Goal: Task Accomplishment & Management: Manage account settings

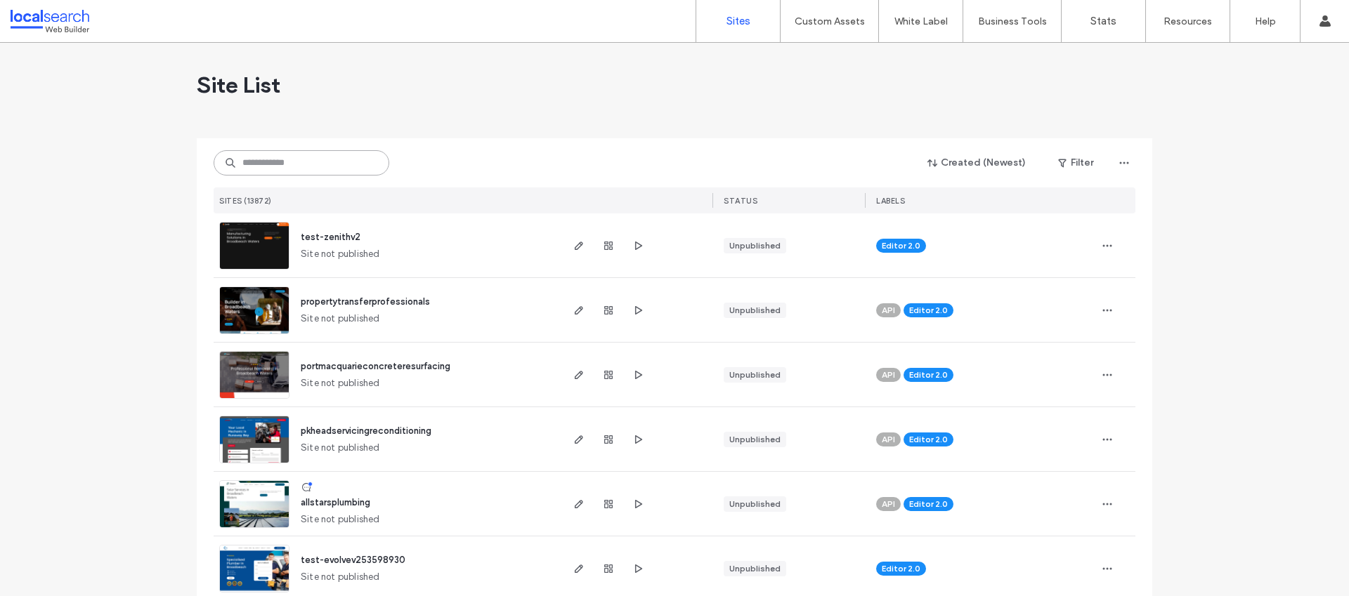
click at [288, 166] on input at bounding box center [302, 162] width 176 height 25
paste input "**********"
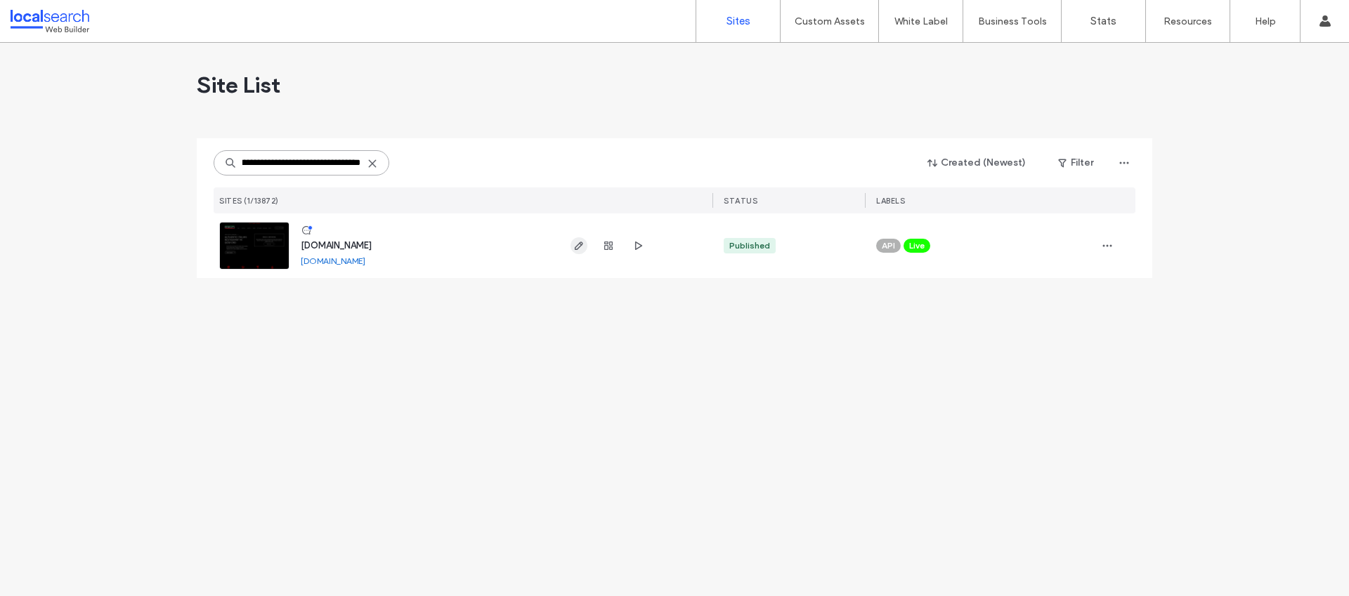
type input "**********"
click at [586, 244] on span "button" at bounding box center [578, 245] width 17 height 17
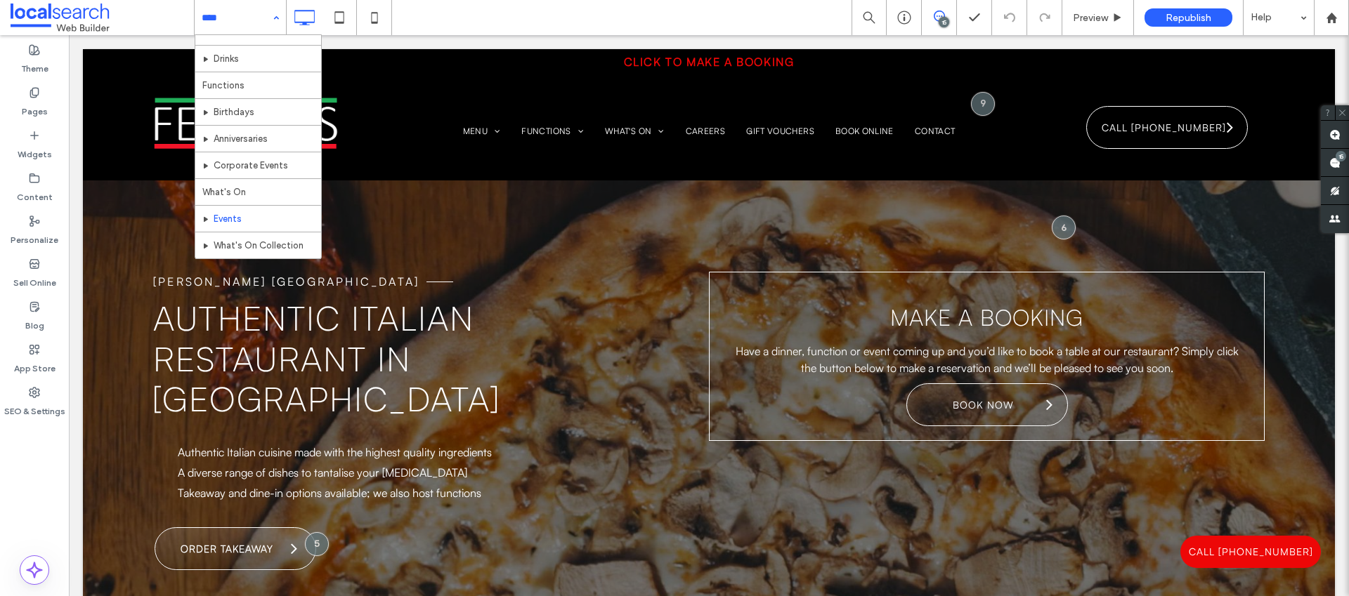
scroll to position [95, 0]
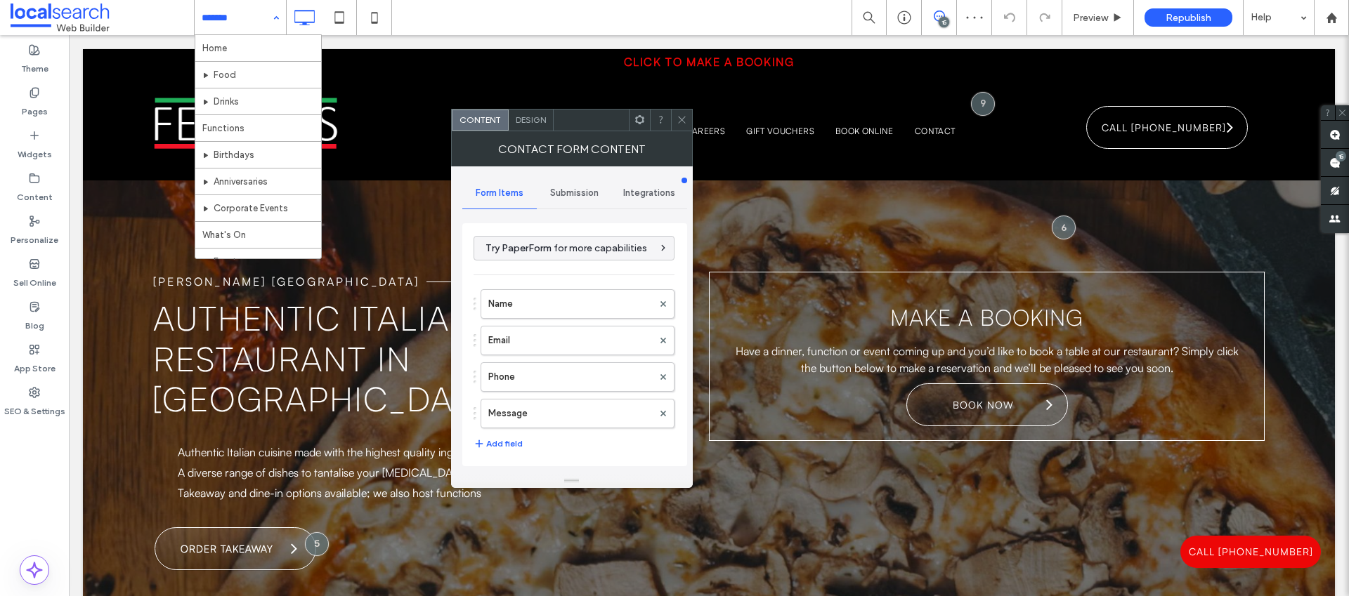
type input "**********"
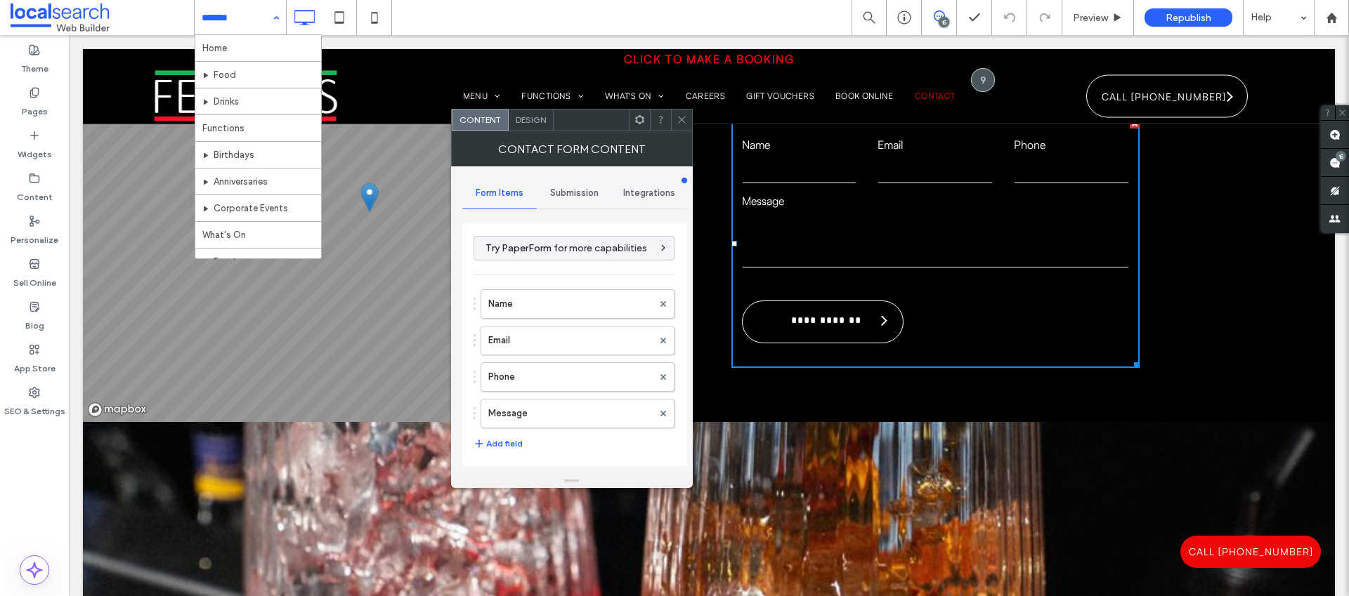
click at [686, 115] on div at bounding box center [681, 120] width 21 height 21
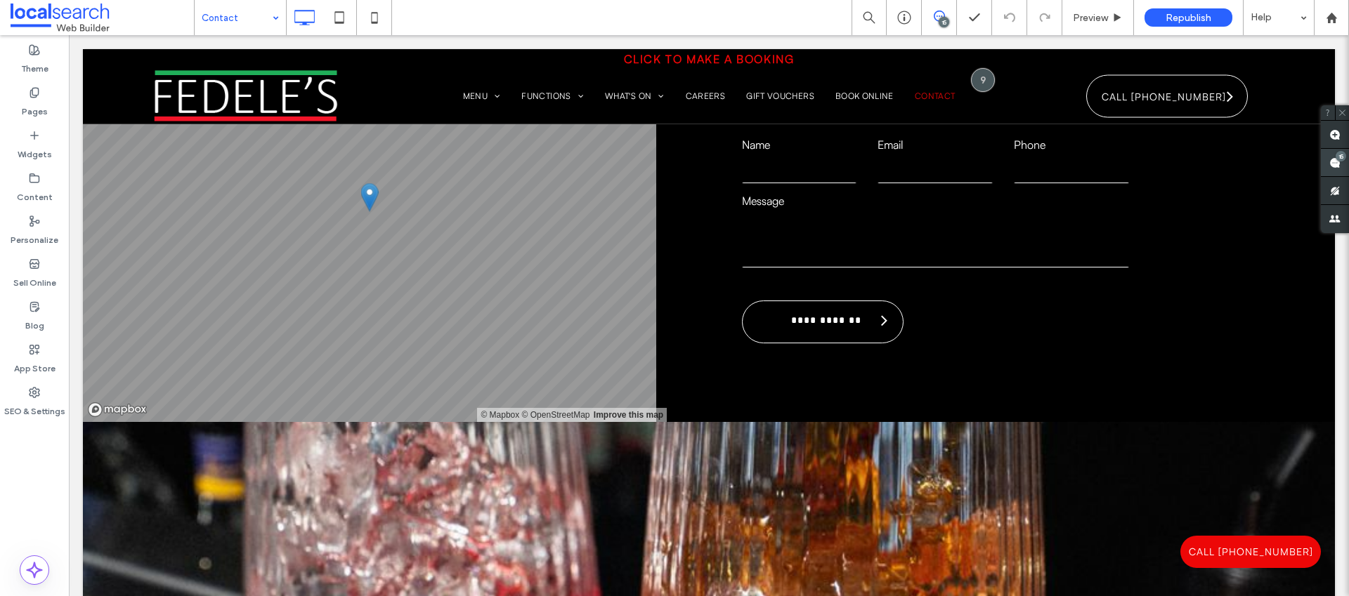
click at [1327, 161] on span at bounding box center [1335, 162] width 28 height 27
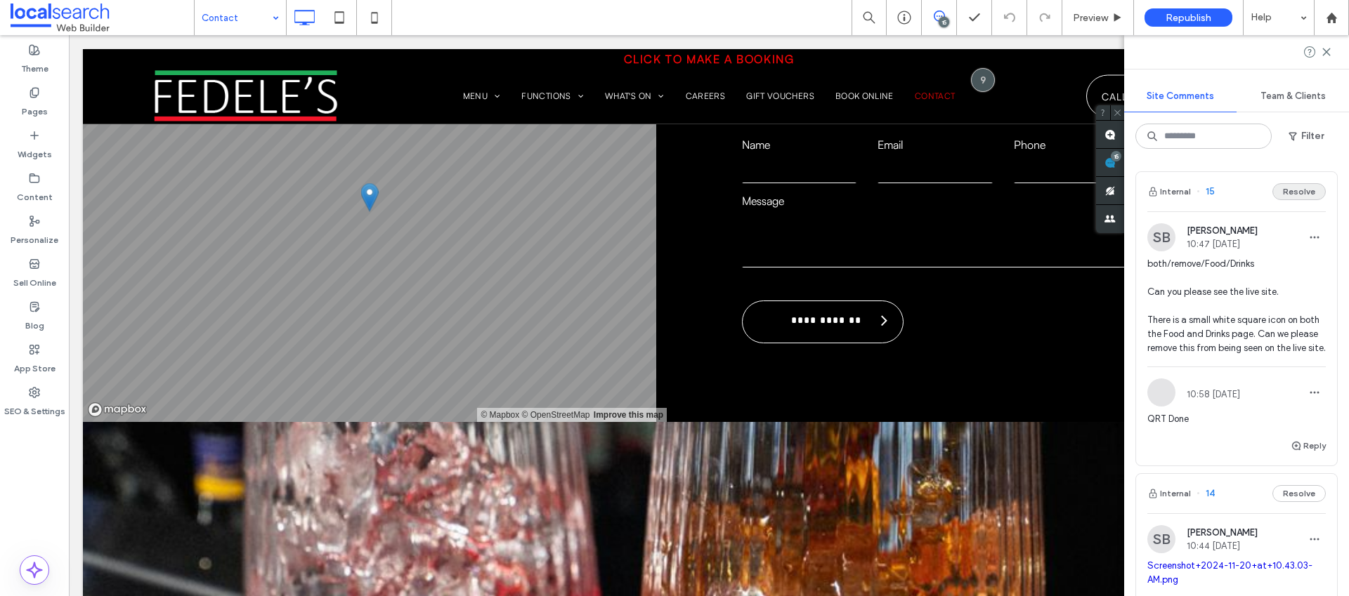
click at [1274, 194] on button "Resolve" at bounding box center [1298, 191] width 53 height 17
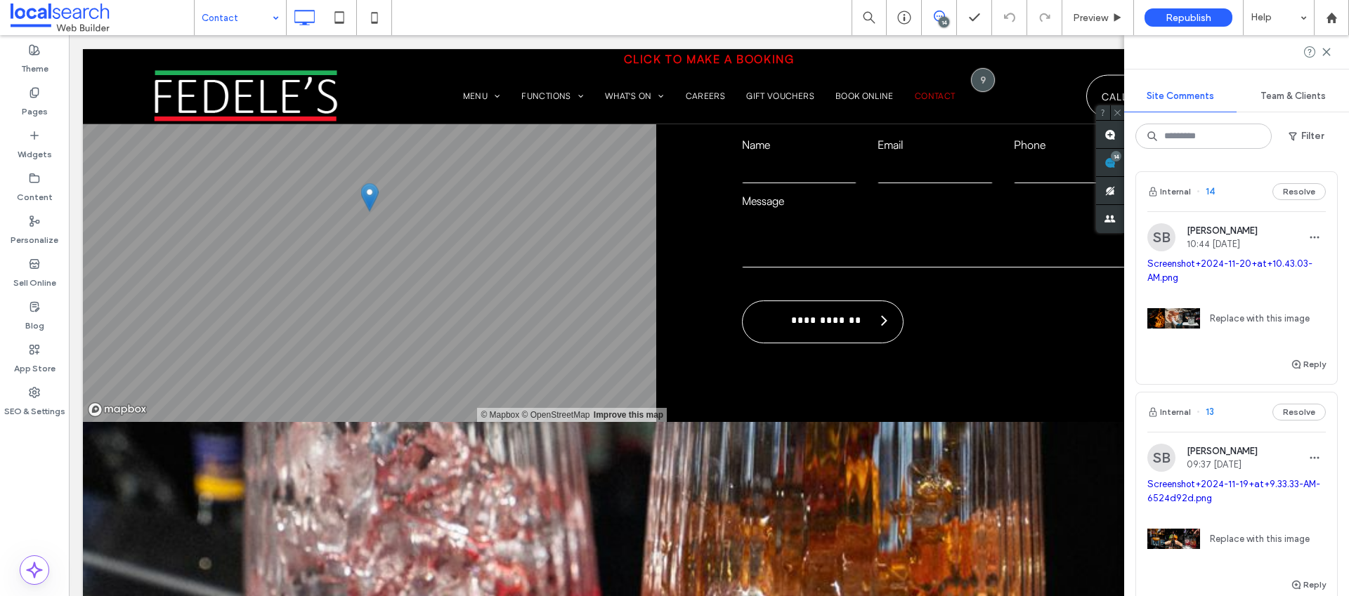
click at [1313, 195] on button "Resolve" at bounding box center [1298, 191] width 53 height 17
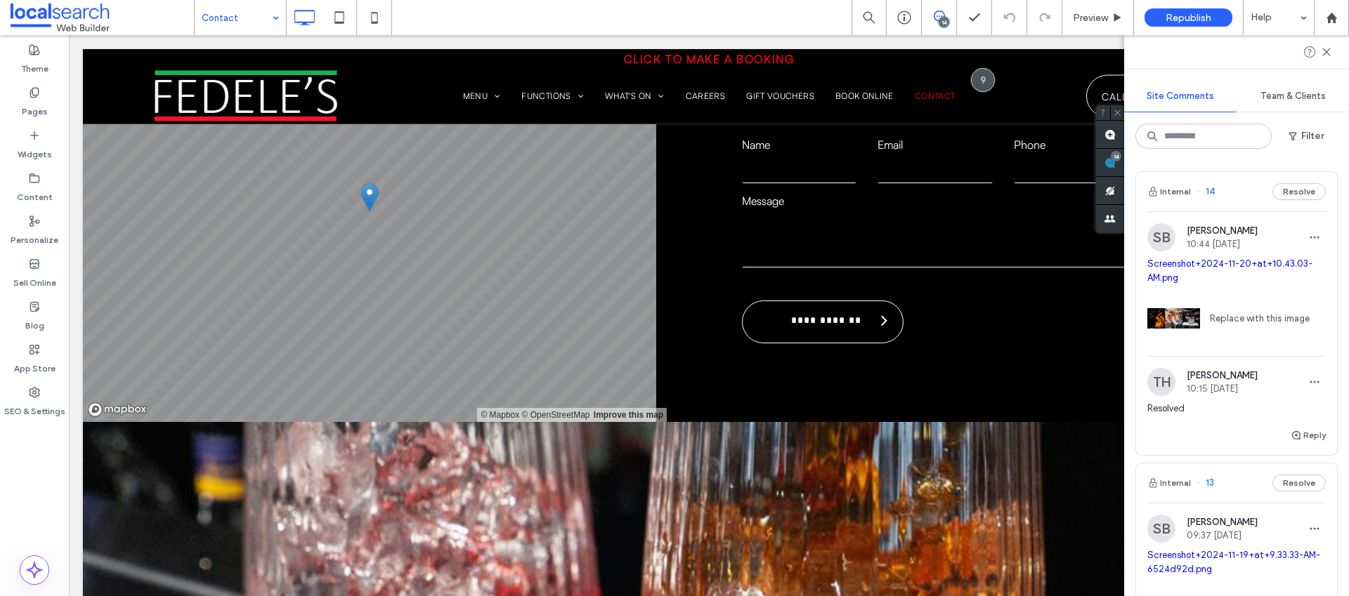
click at [1311, 475] on button "Resolve" at bounding box center [1298, 483] width 53 height 17
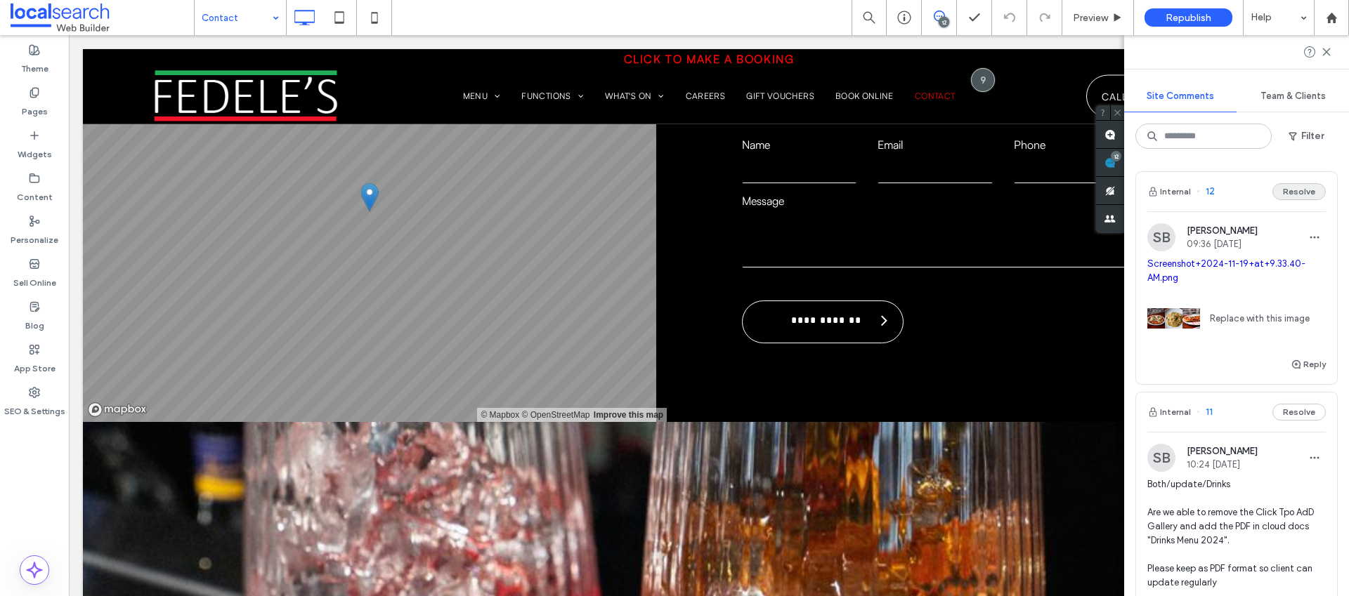
click at [1293, 192] on button "Resolve" at bounding box center [1298, 191] width 53 height 17
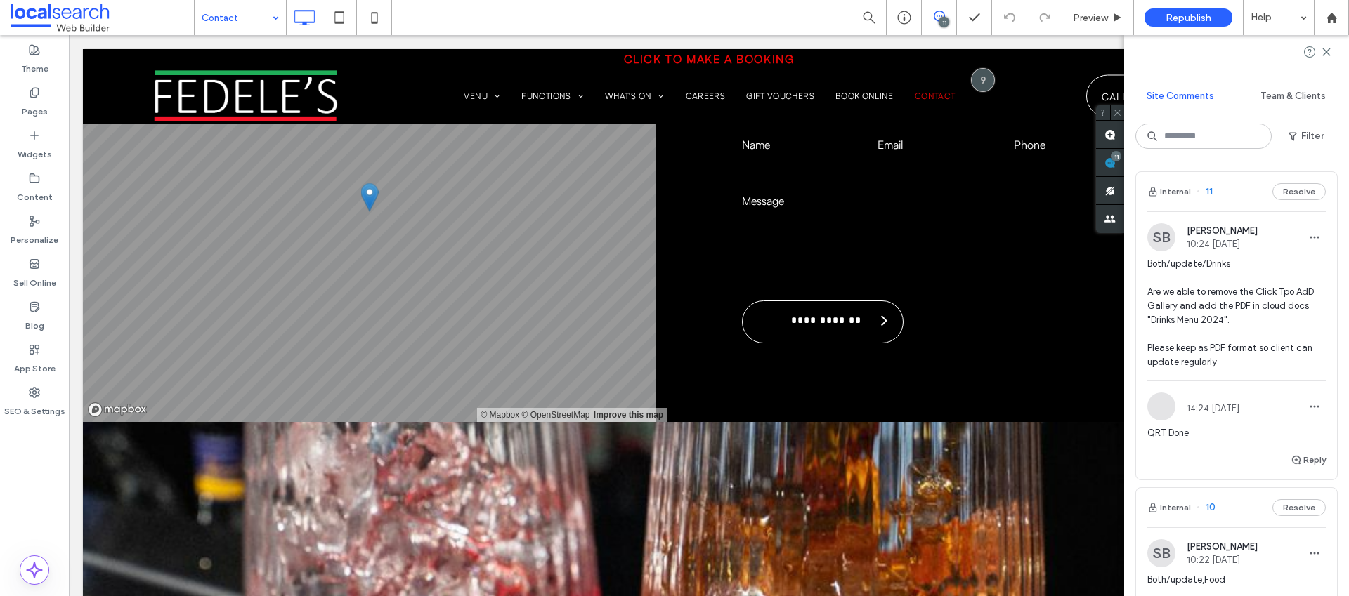
click at [1294, 192] on button "Resolve" at bounding box center [1298, 191] width 53 height 17
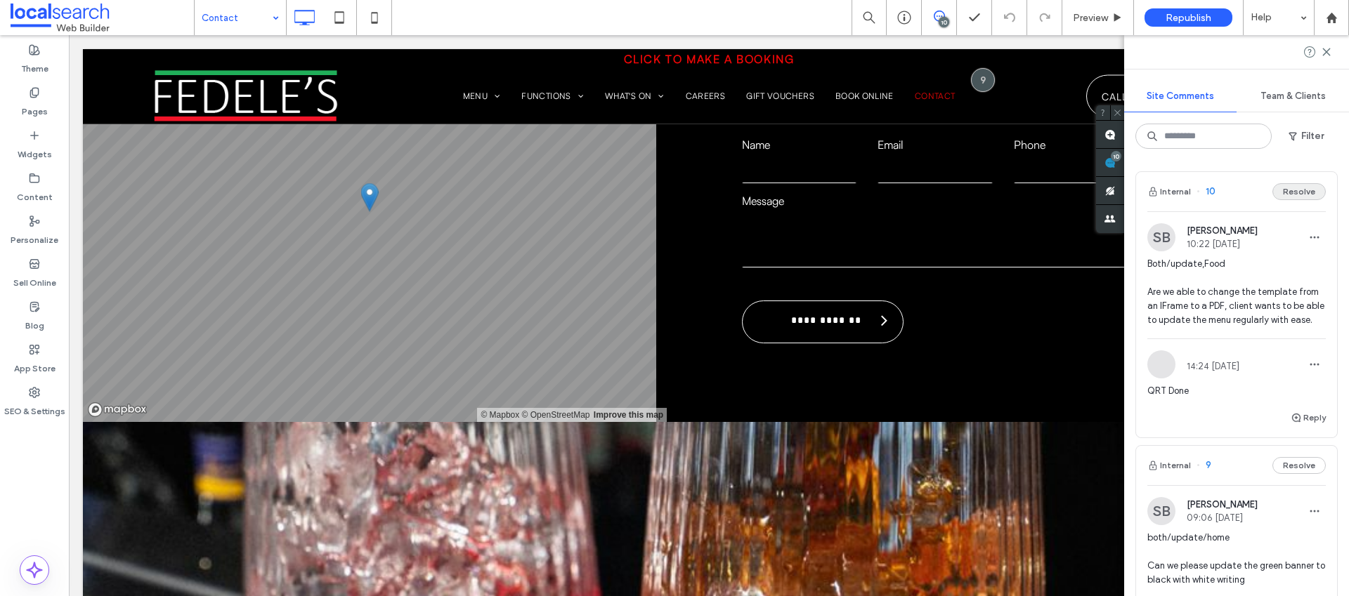
click at [1295, 192] on button "Resolve" at bounding box center [1298, 191] width 53 height 17
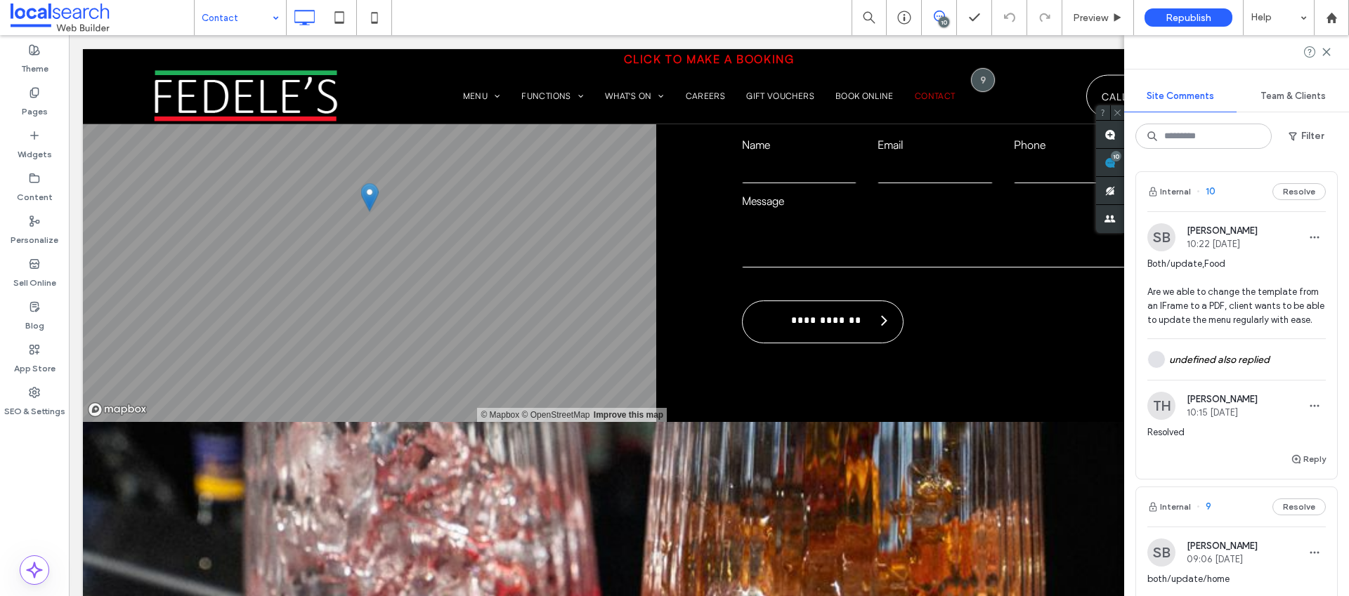
click at [1295, 499] on button "Resolve" at bounding box center [1298, 507] width 53 height 17
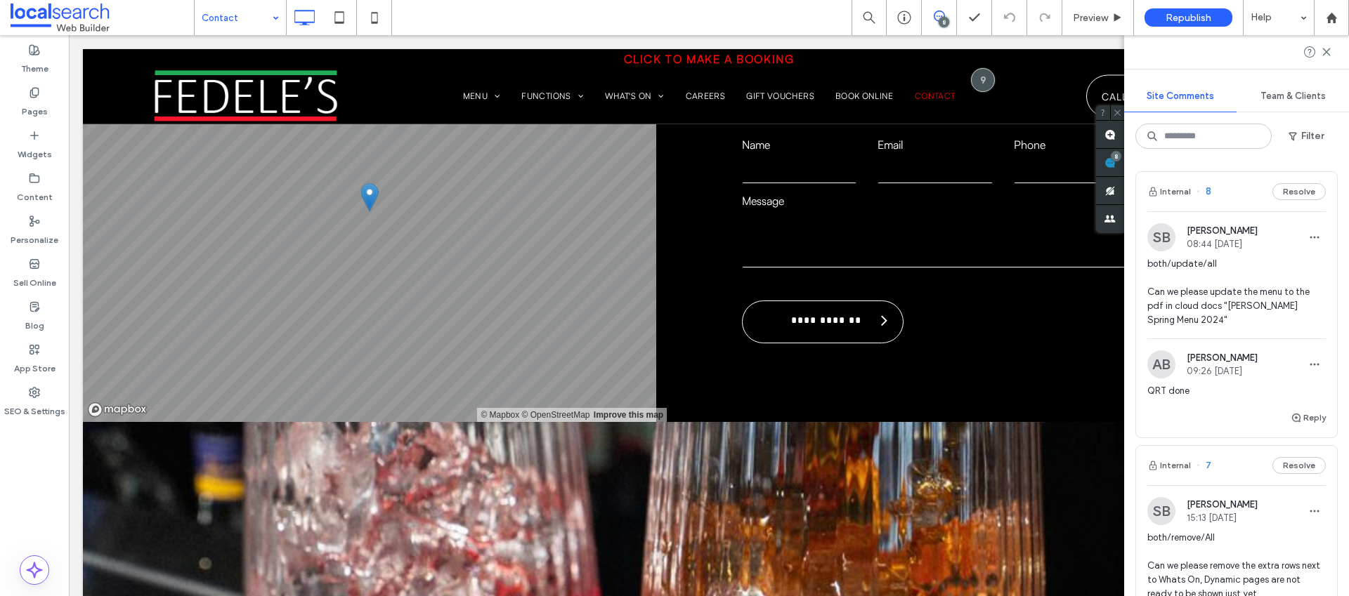
click at [1295, 192] on button "Resolve" at bounding box center [1298, 191] width 53 height 17
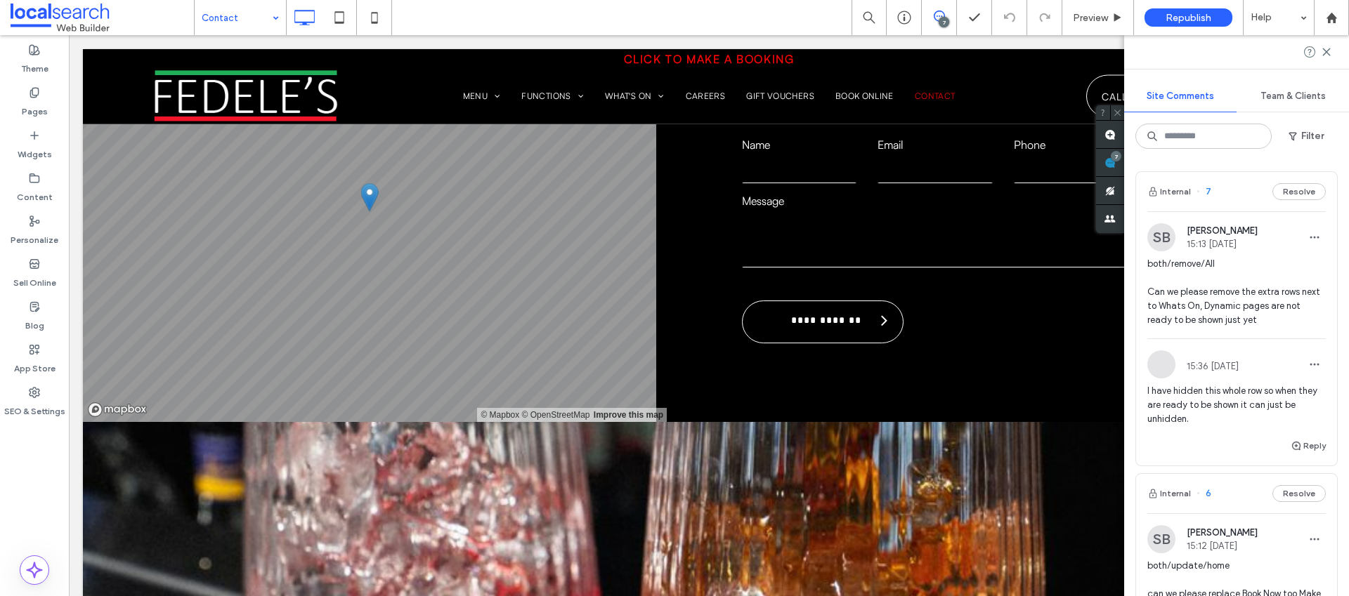
click at [1295, 192] on button "Resolve" at bounding box center [1298, 191] width 53 height 17
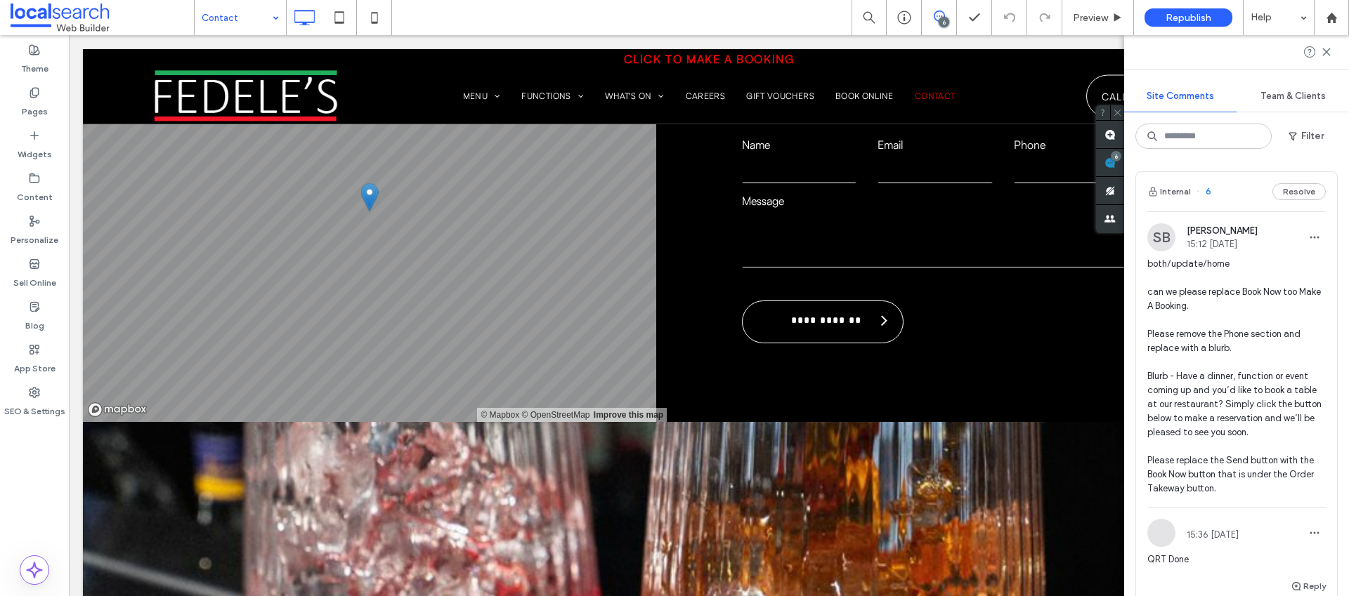
click at [1295, 192] on button "Resolve" at bounding box center [1298, 191] width 53 height 17
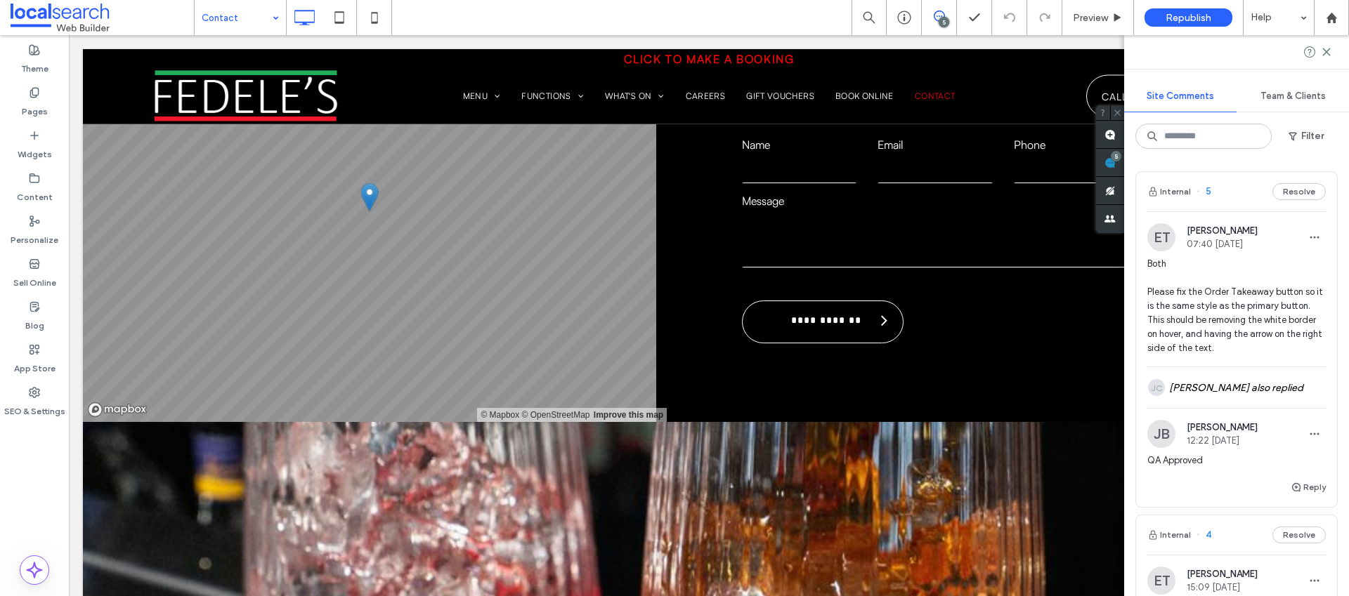
click at [1295, 192] on button "Resolve" at bounding box center [1298, 191] width 53 height 17
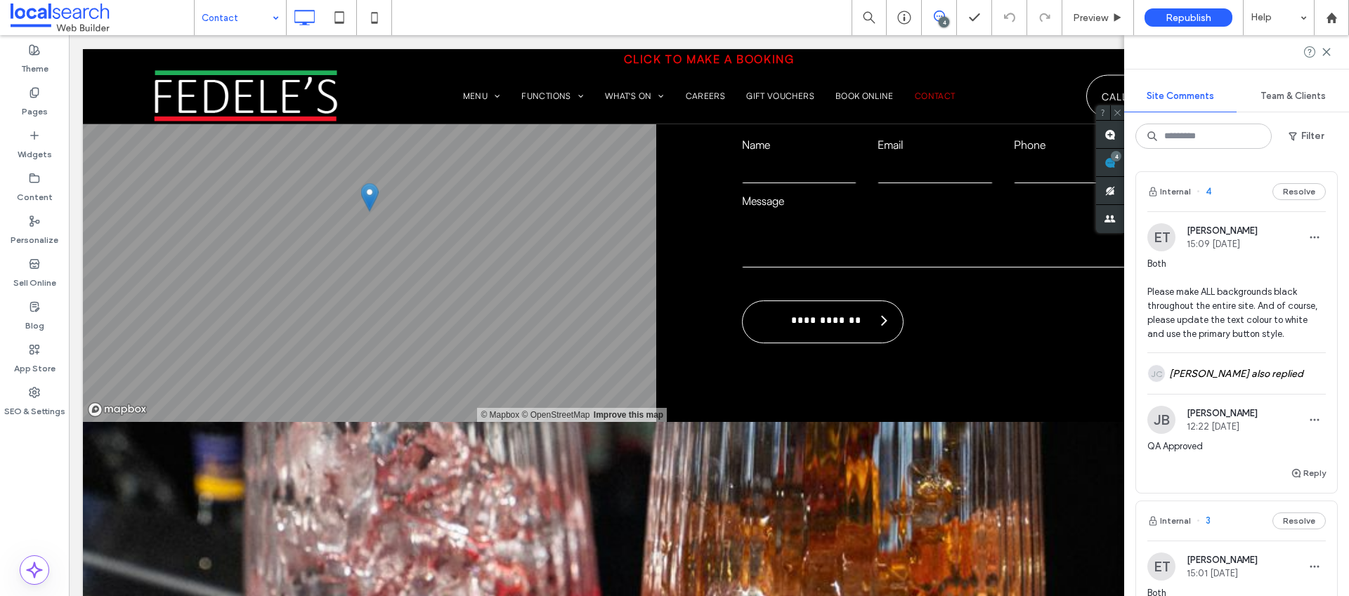
click at [1295, 192] on button "Resolve" at bounding box center [1298, 191] width 53 height 17
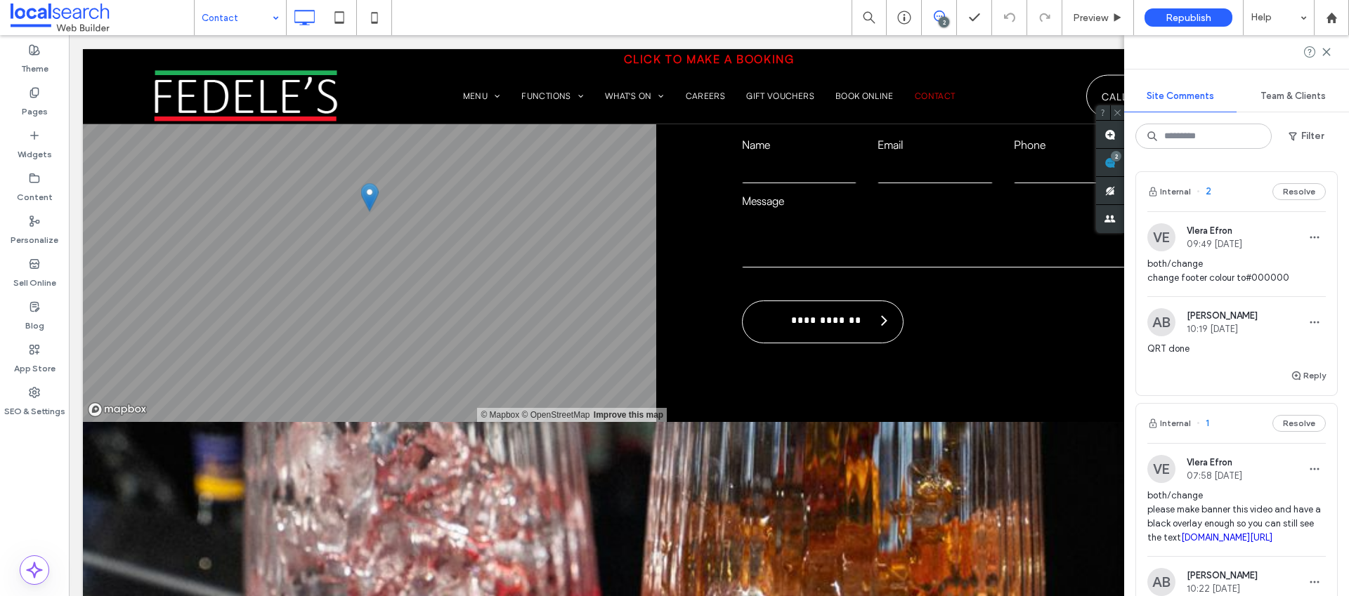
click at [1295, 192] on button "Resolve" at bounding box center [1298, 191] width 53 height 17
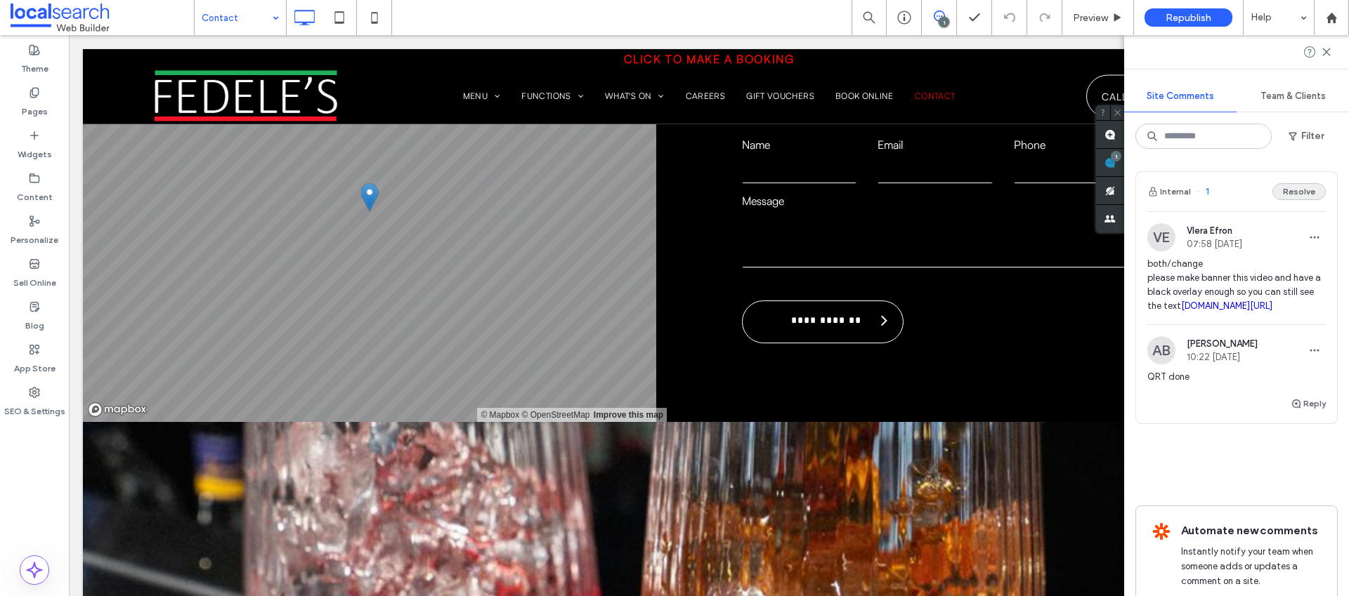
click at [1292, 192] on button "Resolve" at bounding box center [1298, 191] width 53 height 17
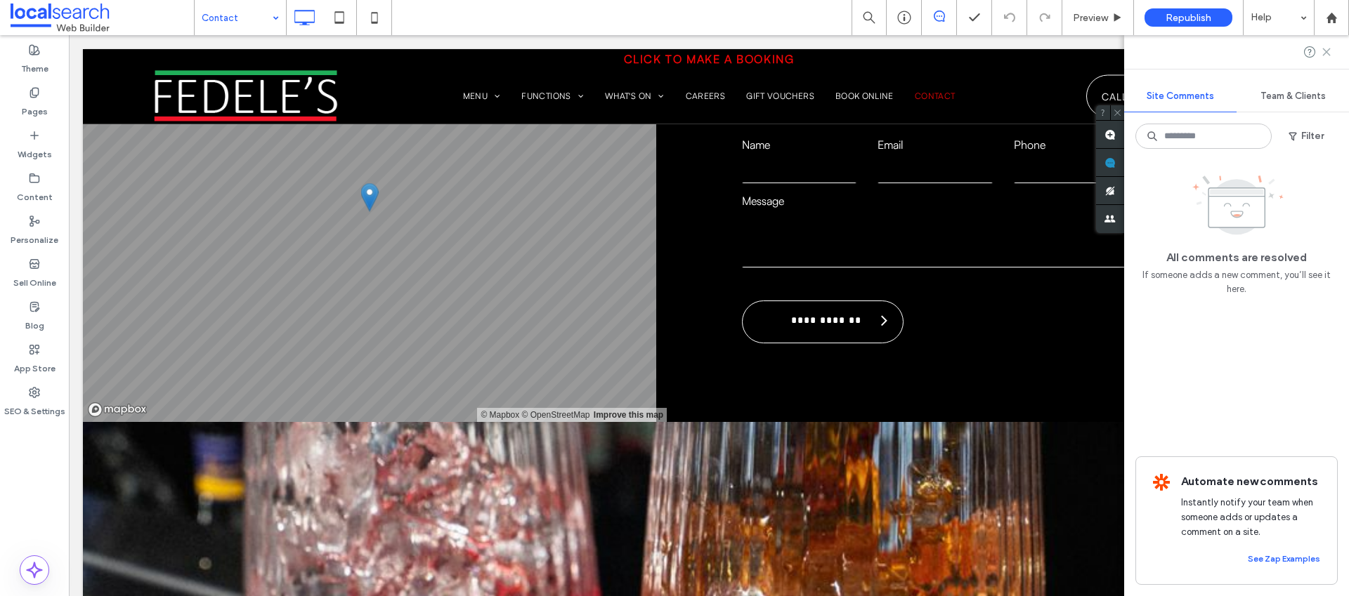
click at [1326, 52] on use at bounding box center [1326, 51] width 6 height 6
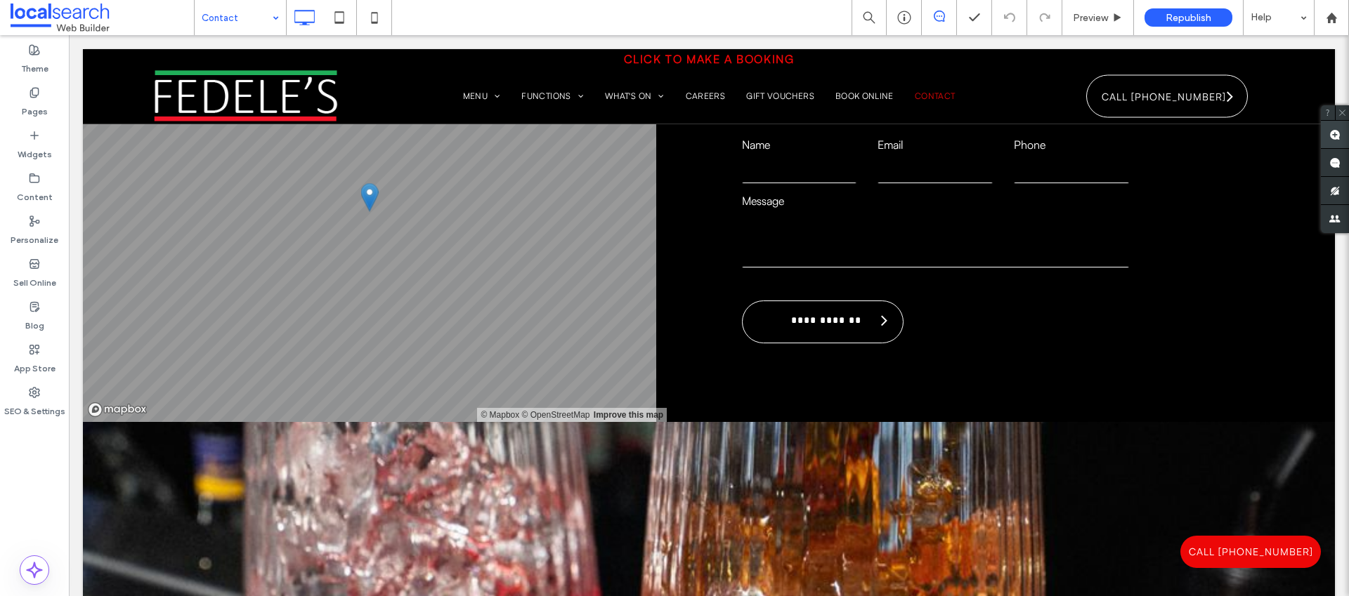
click at [1326, 141] on span at bounding box center [1335, 134] width 28 height 27
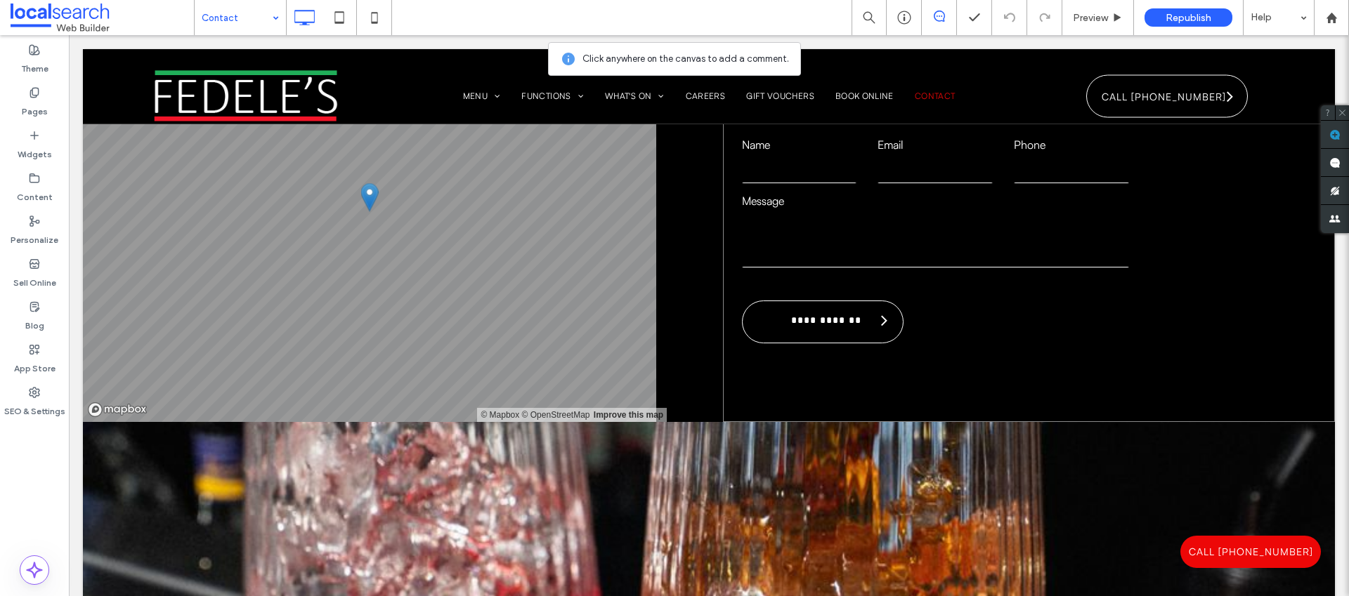
click at [1152, 218] on div "**********" at bounding box center [1029, 212] width 612 height 422
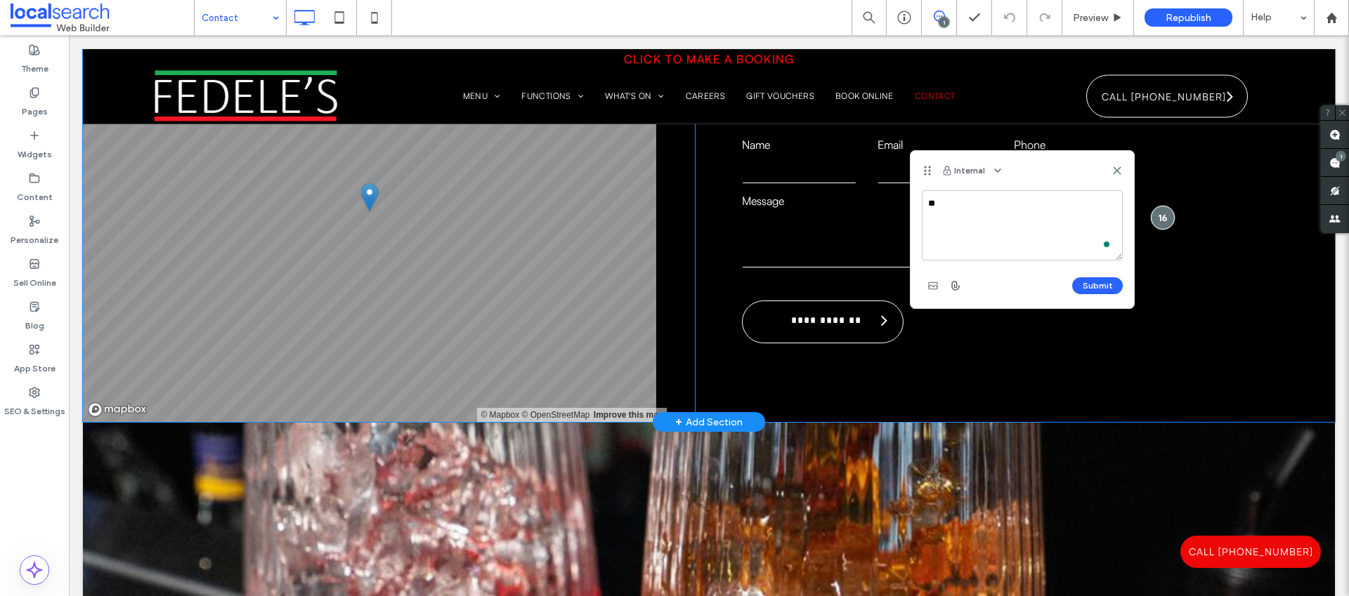
type textarea "*"
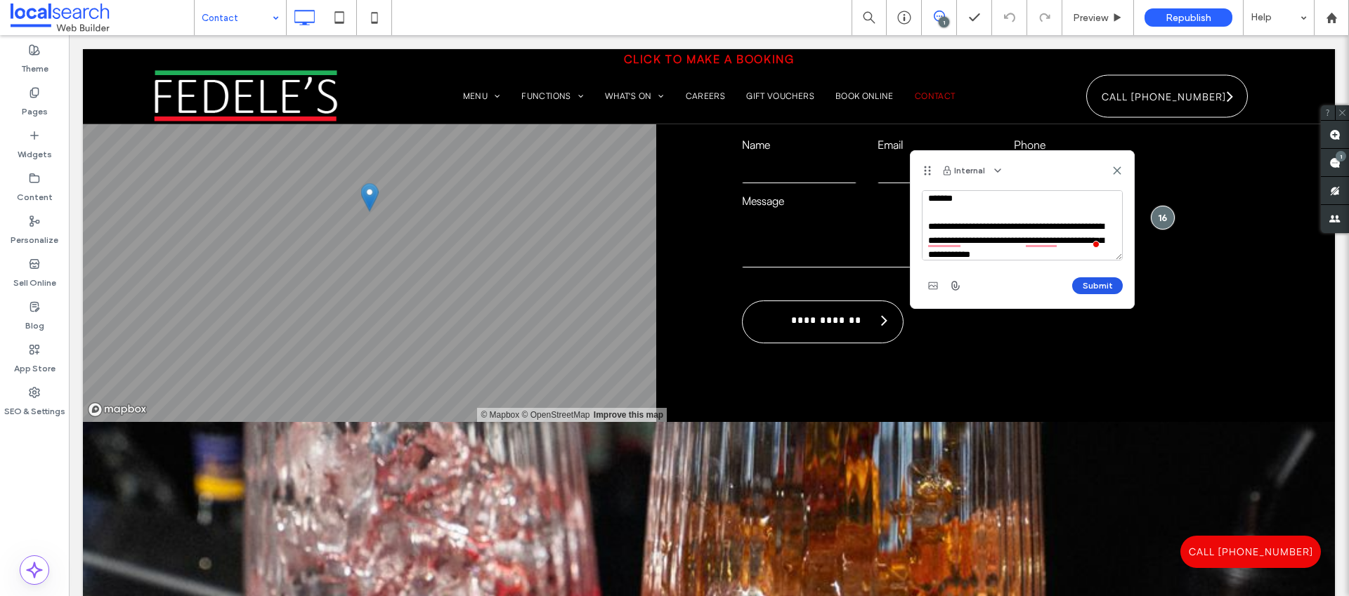
type textarea "**********"
click at [1116, 285] on button "Submit" at bounding box center [1097, 285] width 51 height 17
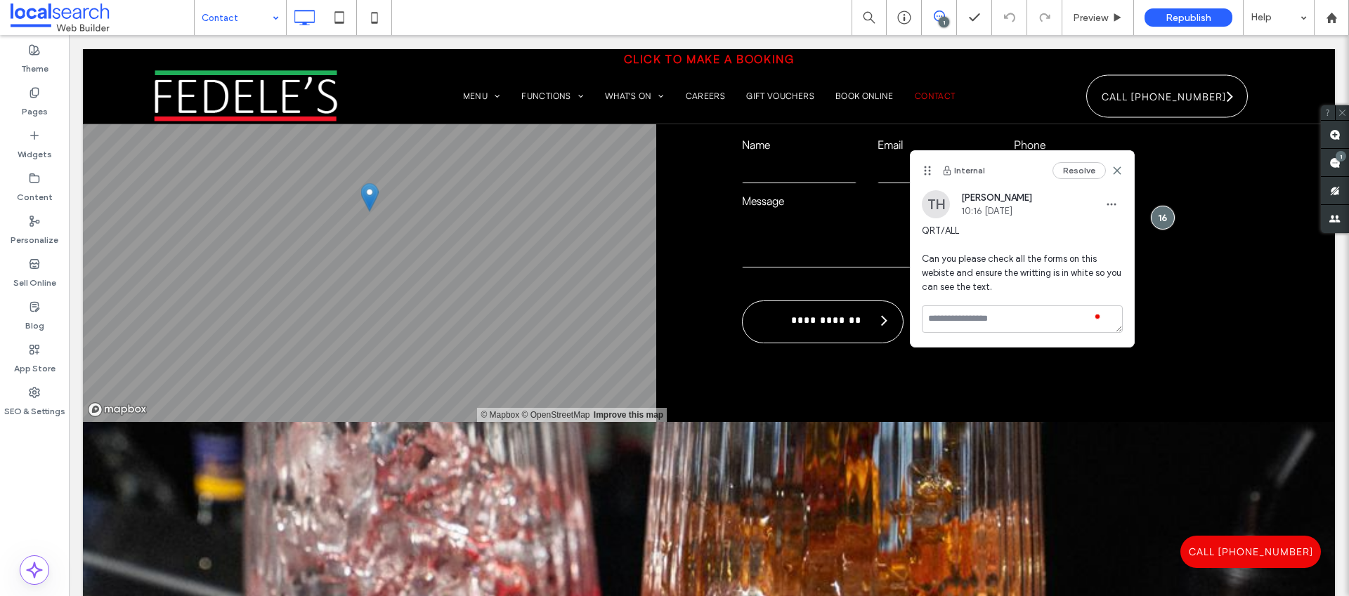
scroll to position [0, 0]
click at [1106, 202] on icon "button" at bounding box center [1111, 204] width 11 height 11
click at [1107, 237] on div "Edit" at bounding box center [1163, 241] width 125 height 27
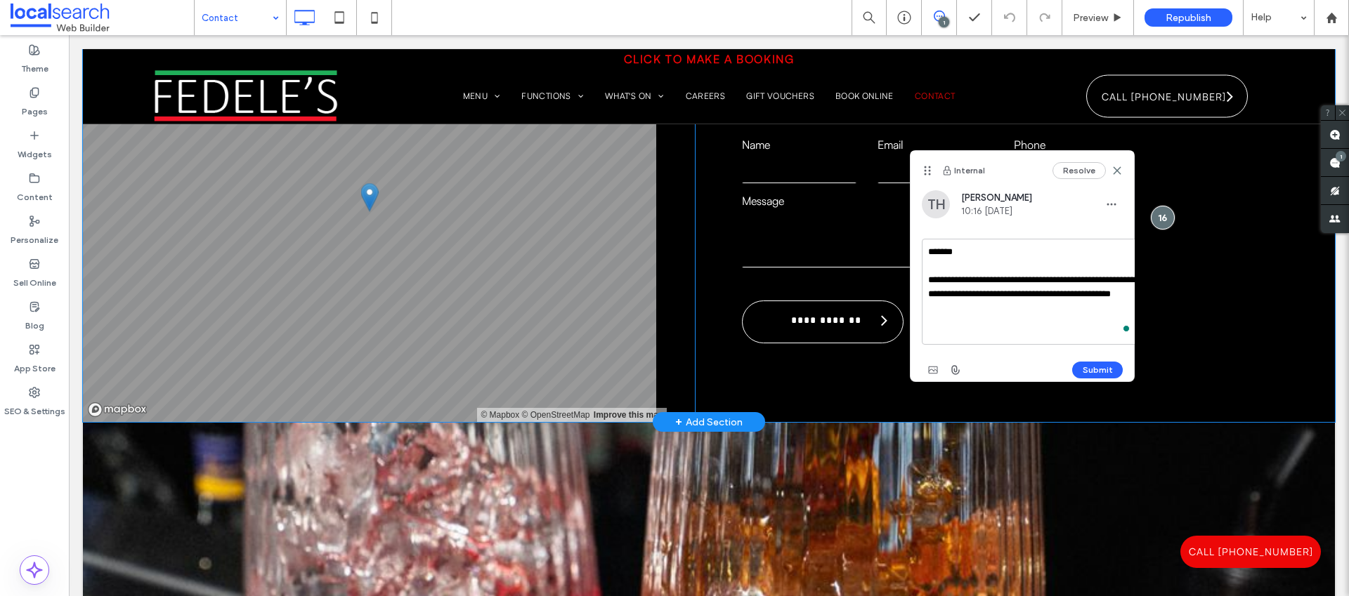
drag, startPoint x: 1191, startPoint y: 342, endPoint x: 1141, endPoint y: 342, distance: 49.9
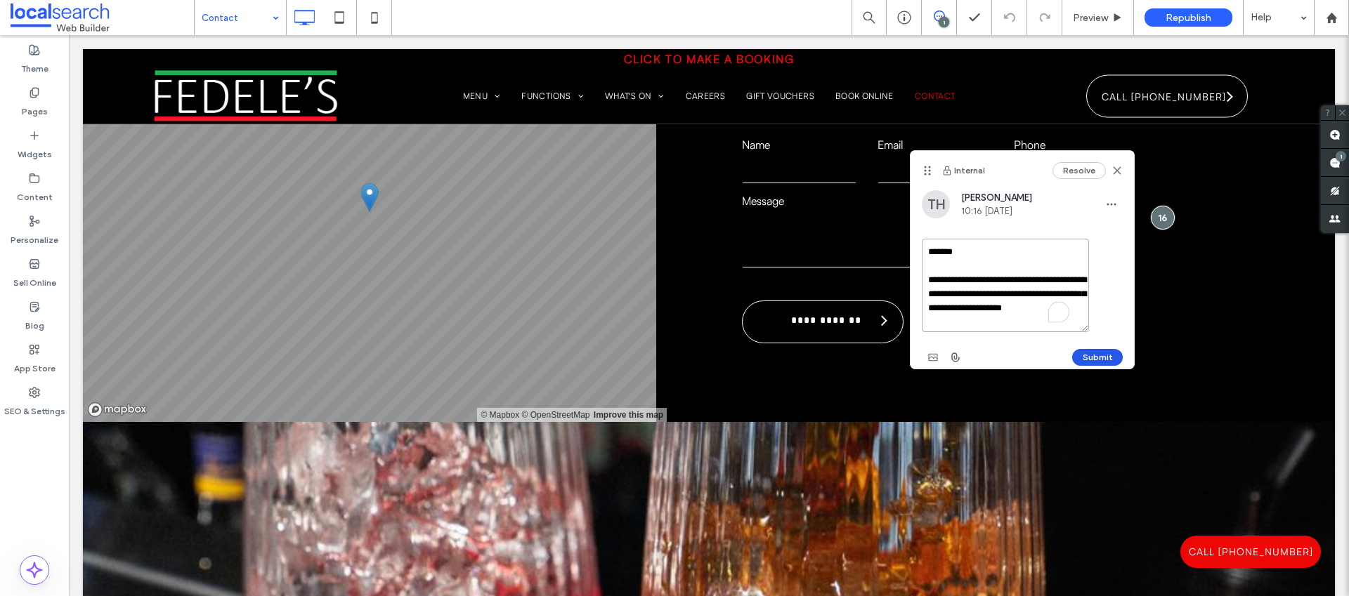
type textarea "**********"
click at [1100, 355] on button "Submit" at bounding box center [1097, 357] width 51 height 17
